Goal: Information Seeking & Learning: Learn about a topic

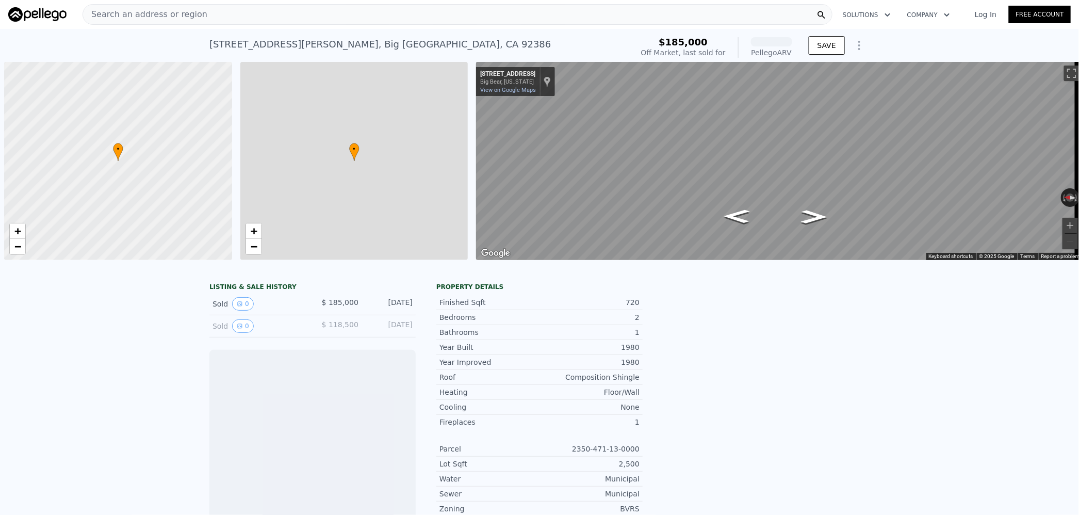
scroll to position [0, 4]
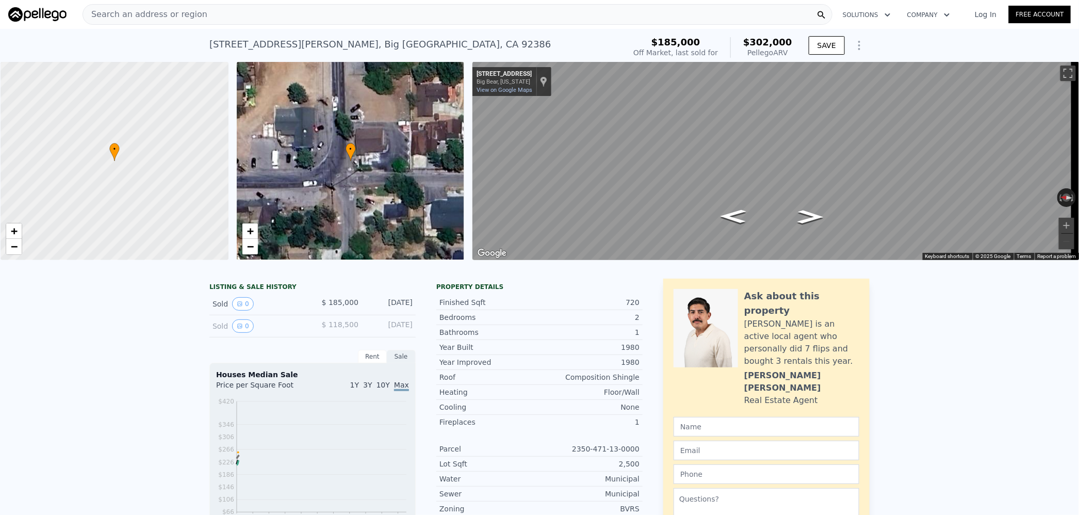
click at [266, 14] on div "Search an address or region" at bounding box center [458, 14] width 750 height 21
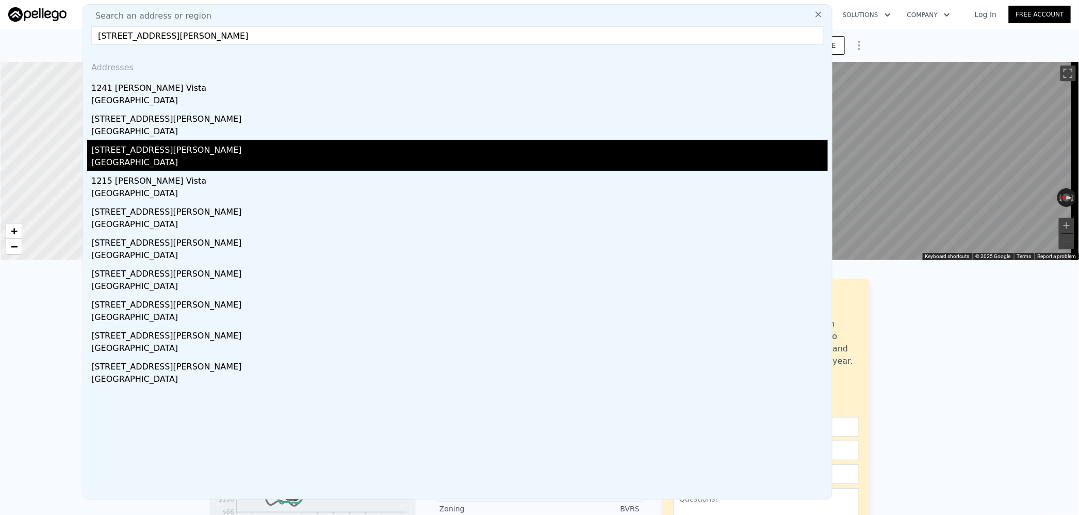
type input "[STREET_ADDRESS][PERSON_NAME]"
click at [237, 155] on div "[STREET_ADDRESS][PERSON_NAME]" at bounding box center [459, 148] width 736 height 17
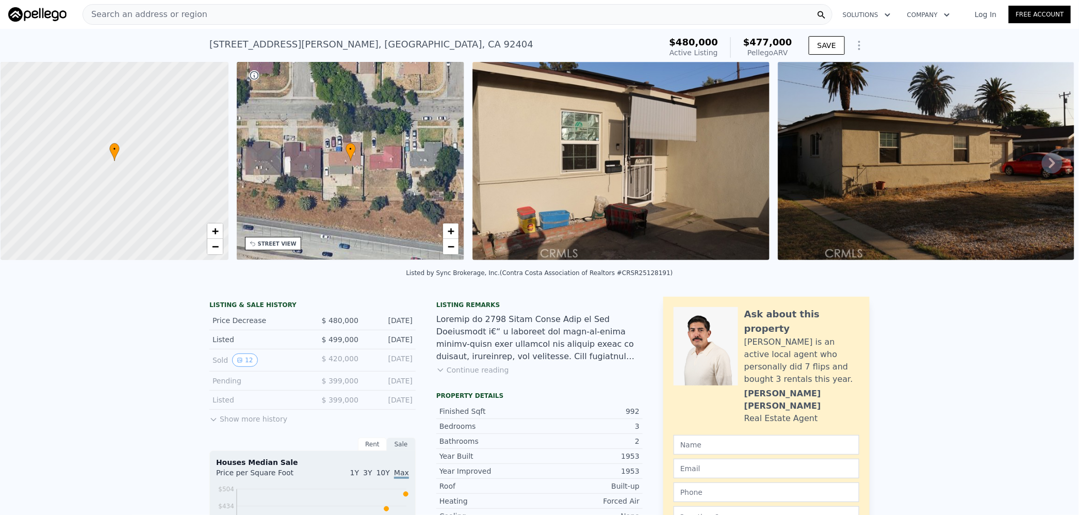
click at [315, 12] on div "Search an address or region" at bounding box center [458, 14] width 750 height 21
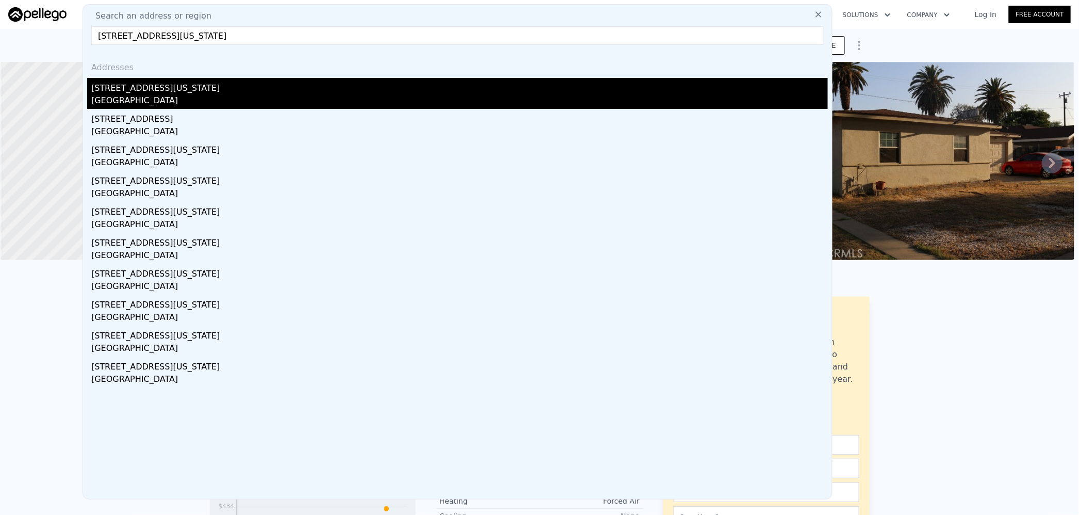
type input "[STREET_ADDRESS][US_STATE]"
click at [238, 95] on div "[GEOGRAPHIC_DATA]" at bounding box center [459, 101] width 736 height 14
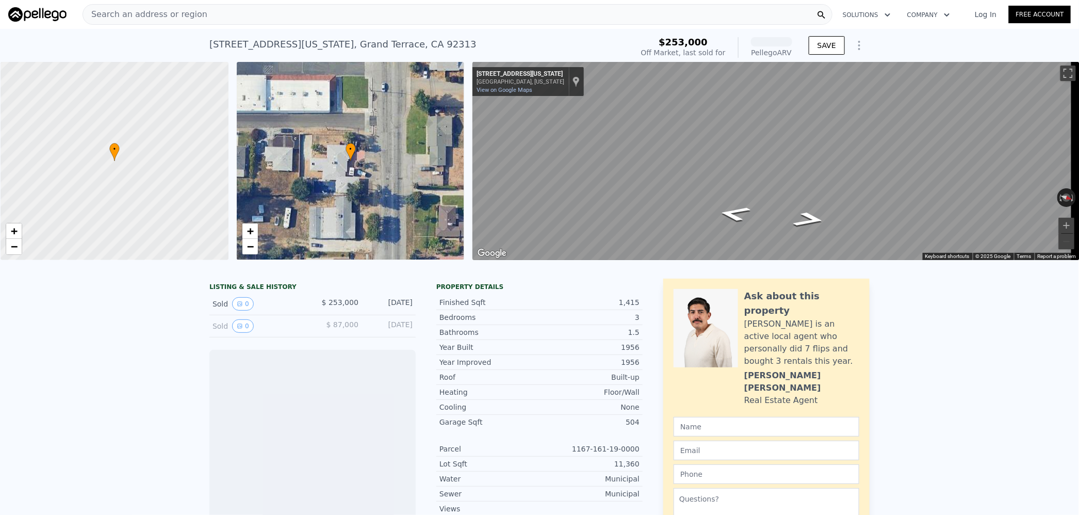
click at [184, 18] on span "Search an address or region" at bounding box center [145, 14] width 124 height 12
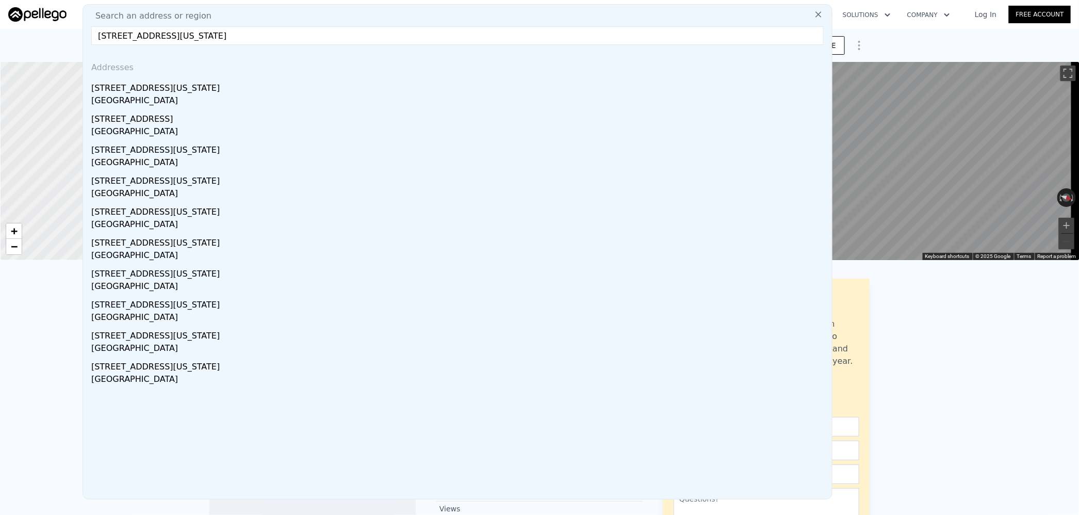
paste input "[STREET_ADDRESS]"
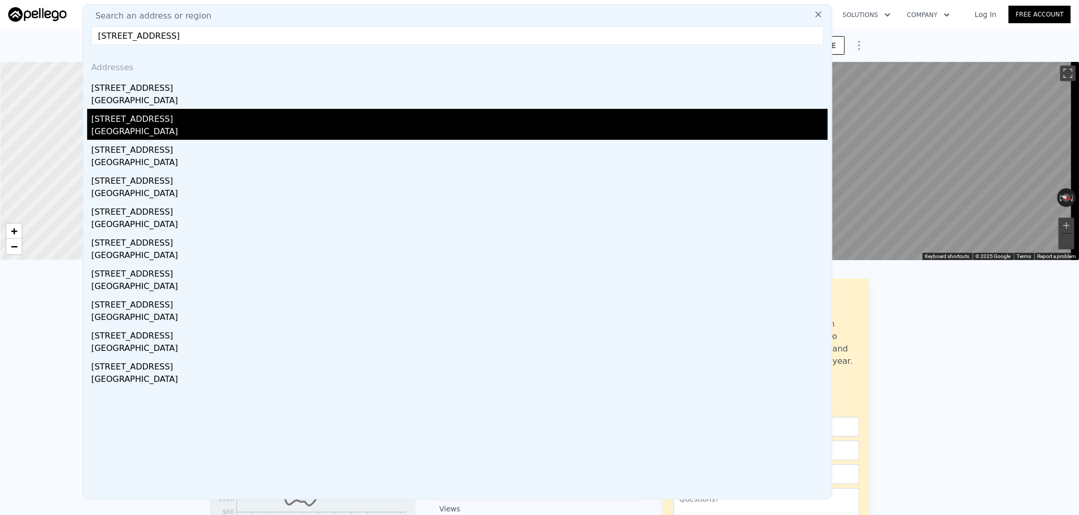
type input "[STREET_ADDRESS]"
click at [224, 118] on div "[STREET_ADDRESS]" at bounding box center [459, 117] width 736 height 17
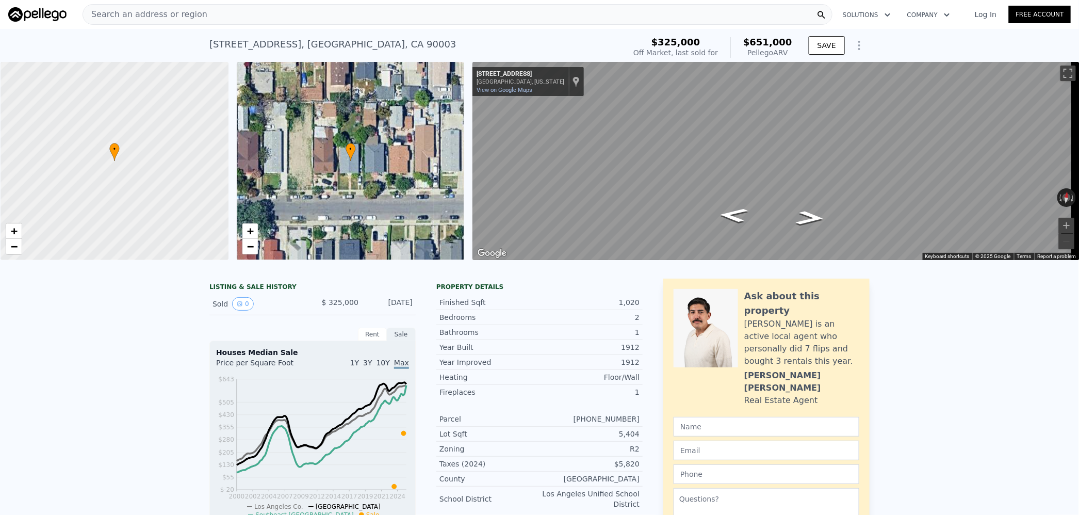
click at [775, 41] on span "$651,000" at bounding box center [767, 42] width 49 height 11
copy span "651,000"
click at [317, 13] on div "Search an address or region" at bounding box center [458, 14] width 750 height 21
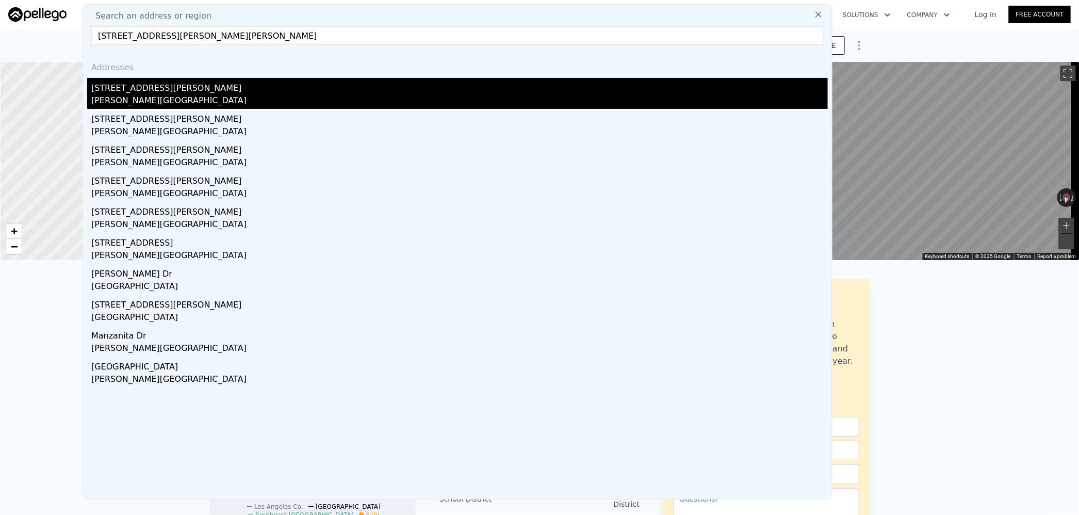
type input "[STREET_ADDRESS][PERSON_NAME][PERSON_NAME]"
click at [225, 93] on div "[STREET_ADDRESS][PERSON_NAME]" at bounding box center [459, 86] width 736 height 17
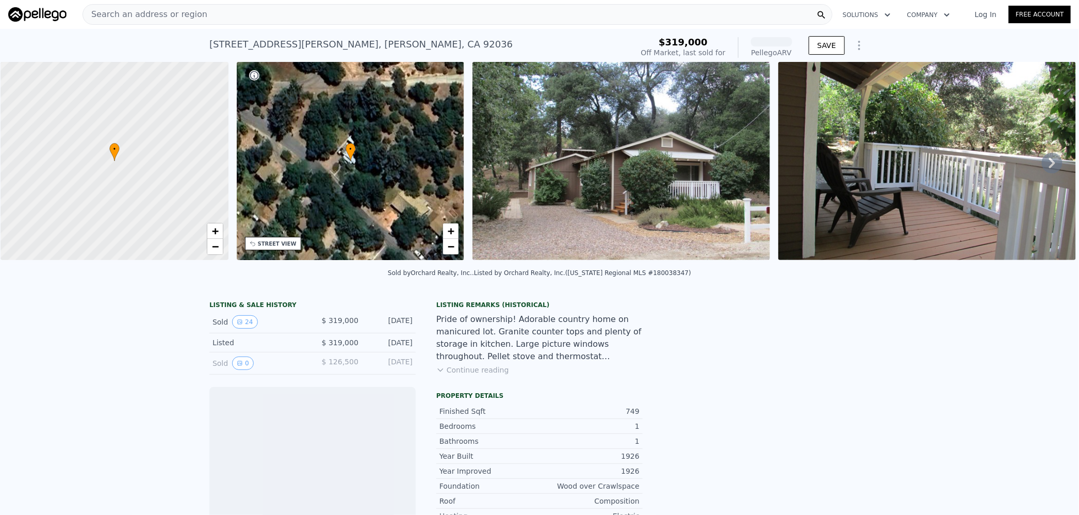
click at [271, 11] on div "Search an address or region" at bounding box center [458, 14] width 750 height 21
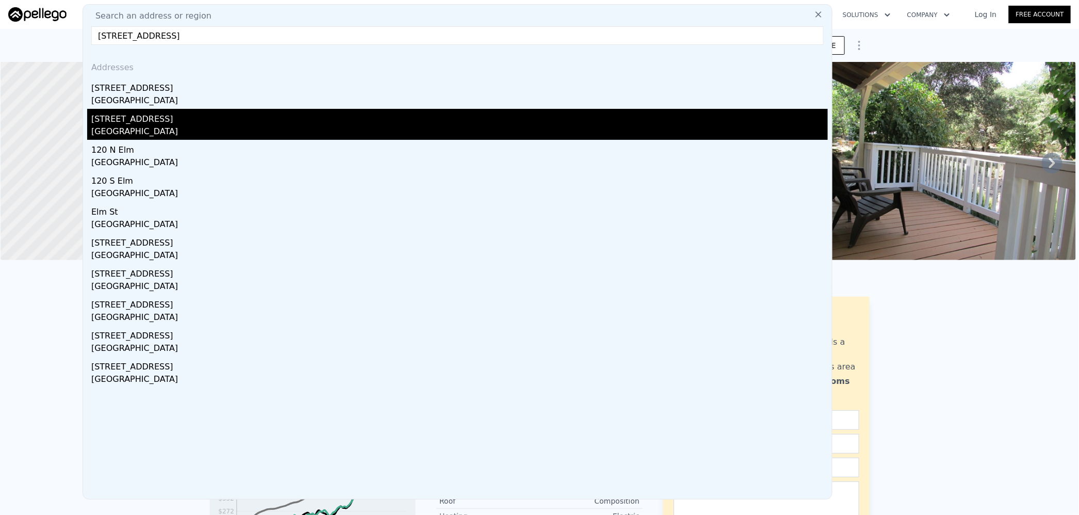
type input "[STREET_ADDRESS]"
click at [178, 124] on div "[STREET_ADDRESS]" at bounding box center [459, 117] width 736 height 17
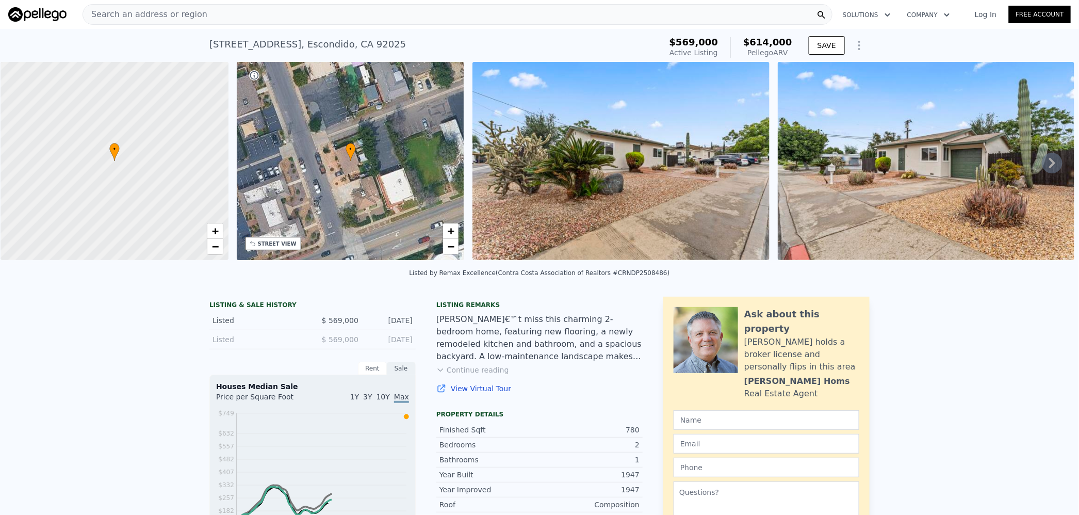
click at [765, 43] on span "$614,000" at bounding box center [767, 42] width 49 height 11
copy span "614,000"
click at [289, 2] on div "Search an address or region Solutions Company Open main menu Log In Free Account" at bounding box center [539, 14] width 1062 height 25
click at [285, 14] on div "Search an address or region" at bounding box center [458, 14] width 750 height 21
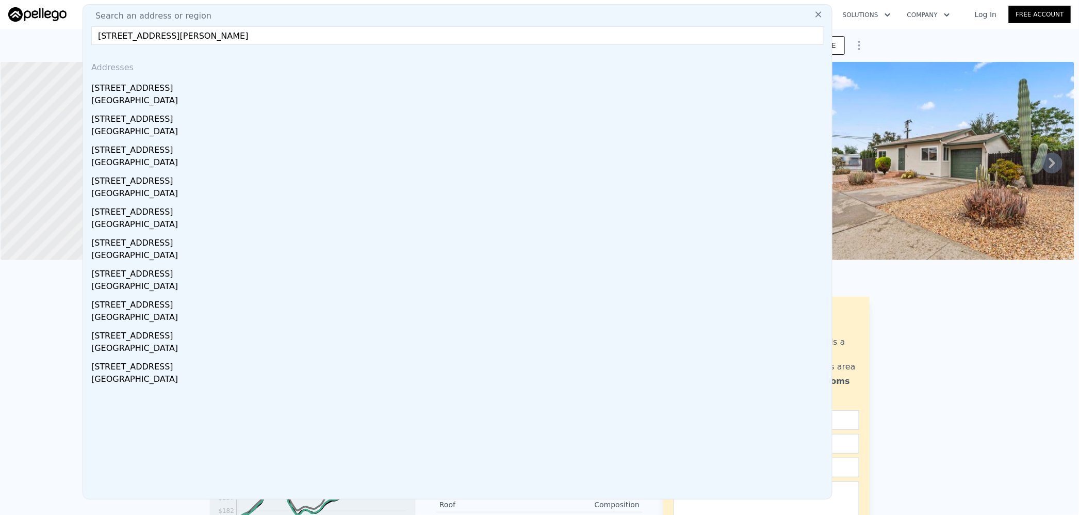
click at [212, 36] on input "[STREET_ADDRESS][PERSON_NAME]" at bounding box center [457, 35] width 732 height 19
drag, startPoint x: 115, startPoint y: 45, endPoint x: 102, endPoint y: 42, distance: 13.7
click at [102, 42] on input "[STREET_ADDRESS]" at bounding box center [457, 35] width 732 height 19
paste input "[STREET_ADDRESS]"
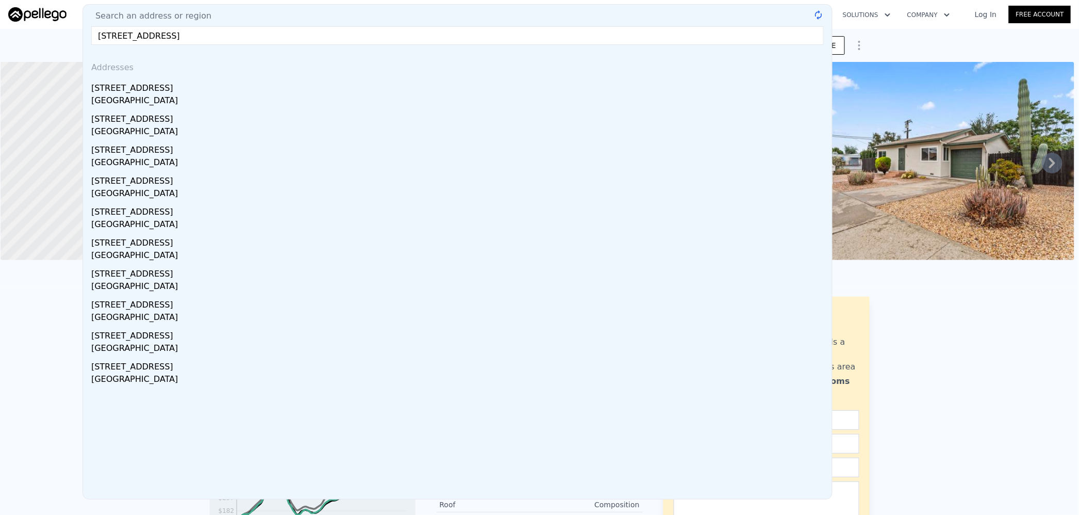
paste input "text"
paste input "[STREET_ADDRESS]"
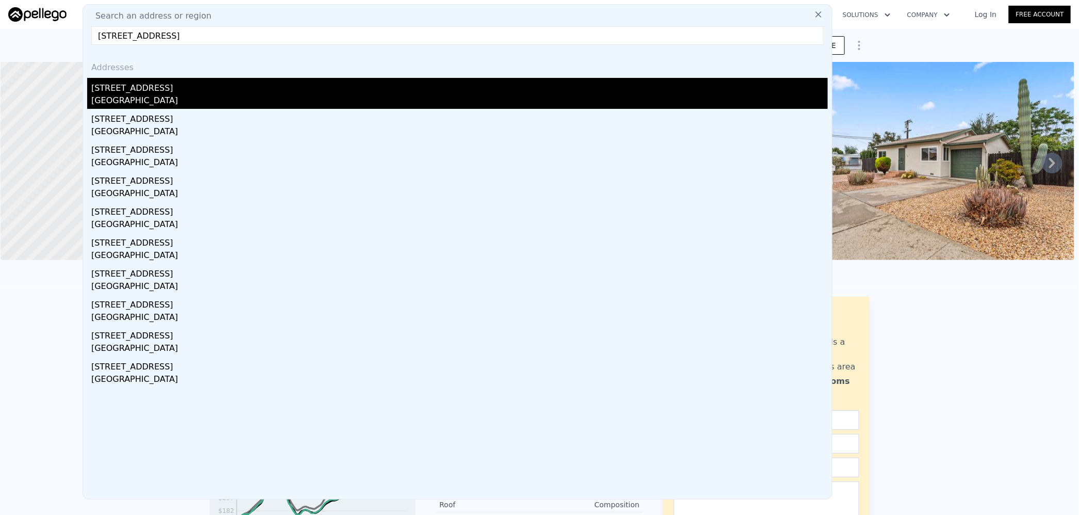
type input "[STREET_ADDRESS]"
click at [186, 94] on div "[GEOGRAPHIC_DATA]" at bounding box center [459, 101] width 736 height 14
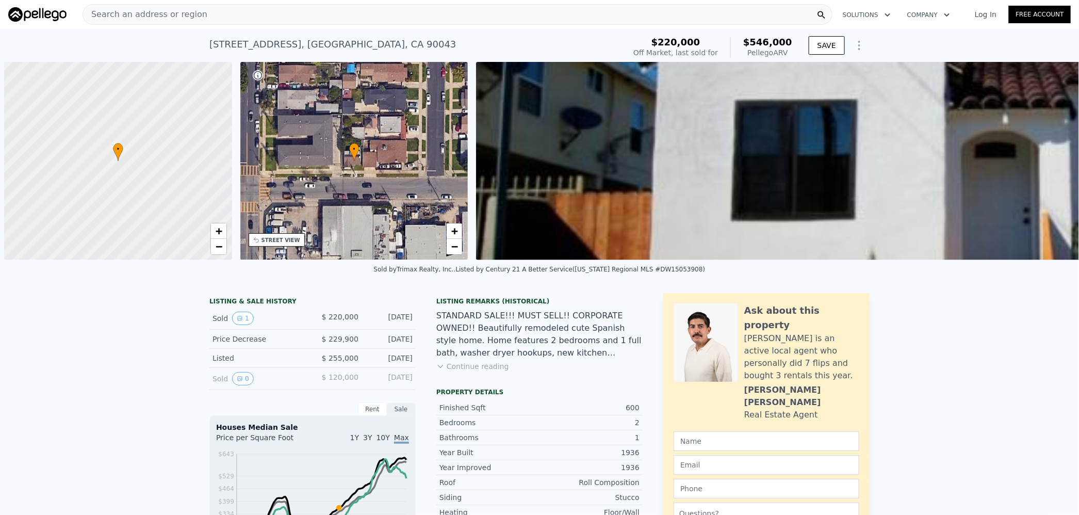
scroll to position [0, 4]
